Goal: Find specific fact: Find specific fact

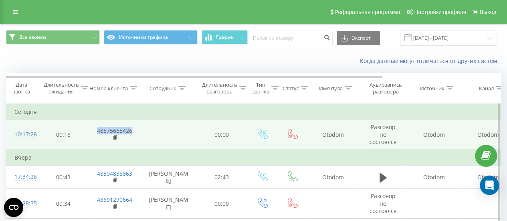
drag, startPoint x: 138, startPoint y: 130, endPoint x: 97, endPoint y: 131, distance: 40.8
click at [97, 131] on td "48575665426" at bounding box center [114, 135] width 52 height 30
copy link "48575665426"
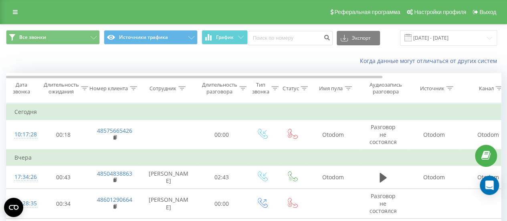
click at [295, 61] on div "Когда данные могут отличаться от других систем" at bounding box center [348, 61] width 316 height 8
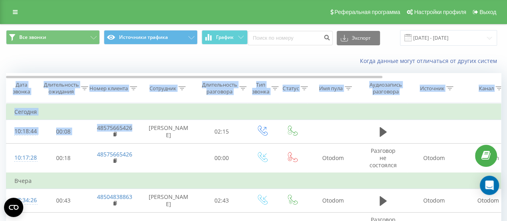
drag, startPoint x: 140, startPoint y: 127, endPoint x: 103, endPoint y: 127, distance: 36.8
click at [103, 127] on div "Дата звонка Длительность ожидания Номер клиента Сотрудник Длительность разговор…" at bounding box center [253, 203] width 495 height 261
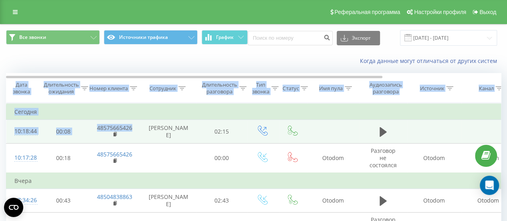
click at [139, 126] on td "48575665426" at bounding box center [114, 131] width 52 height 23
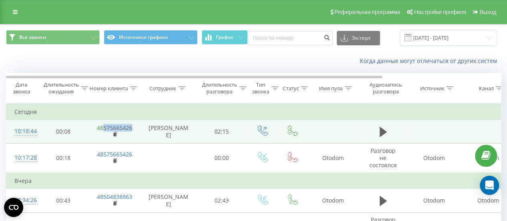
drag, startPoint x: 136, startPoint y: 126, endPoint x: 103, endPoint y: 127, distance: 33.6
click at [103, 127] on td "48575665426" at bounding box center [114, 131] width 52 height 23
copy link "575665426"
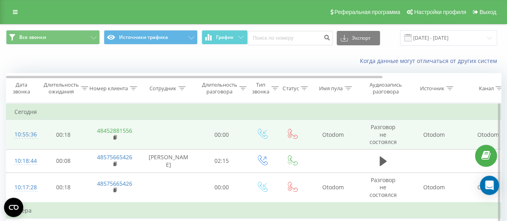
drag, startPoint x: 0, startPoint y: 0, endPoint x: 123, endPoint y: 131, distance: 179.3
click at [130, 130] on td "48452881556" at bounding box center [114, 135] width 52 height 30
click at [147, 129] on td at bounding box center [169, 135] width 56 height 30
drag, startPoint x: 143, startPoint y: 132, endPoint x: 98, endPoint y: 130, distance: 44.9
click at [98, 130] on tr "10:55:36 00:18 48452881556 00:00 Otodom Разговор не состоялся Otodom Otodom Oto…" at bounding box center [330, 135] width 649 height 30
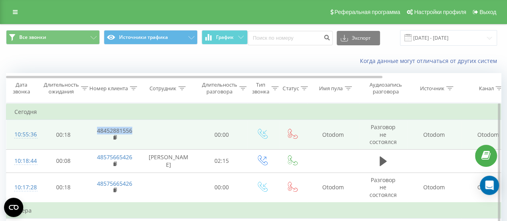
copy td "48452881556"
